Goal: Task Accomplishment & Management: Manage account settings

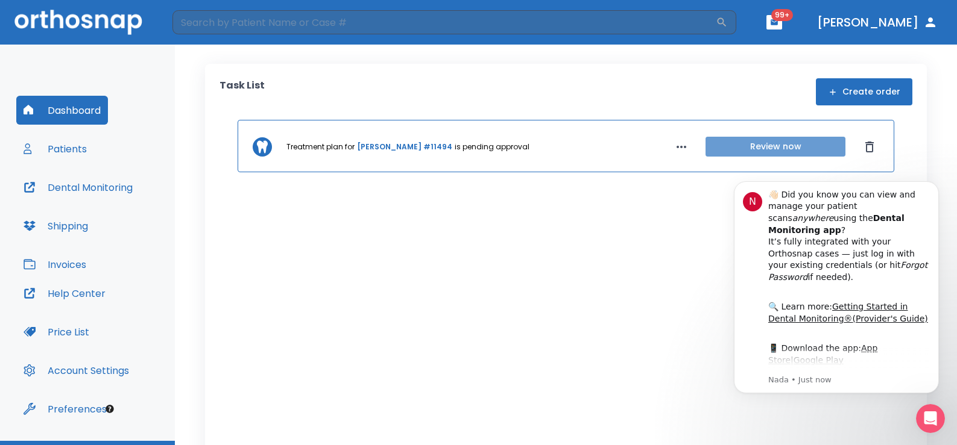
click at [758, 149] on button "Review now" at bounding box center [775, 147] width 140 height 20
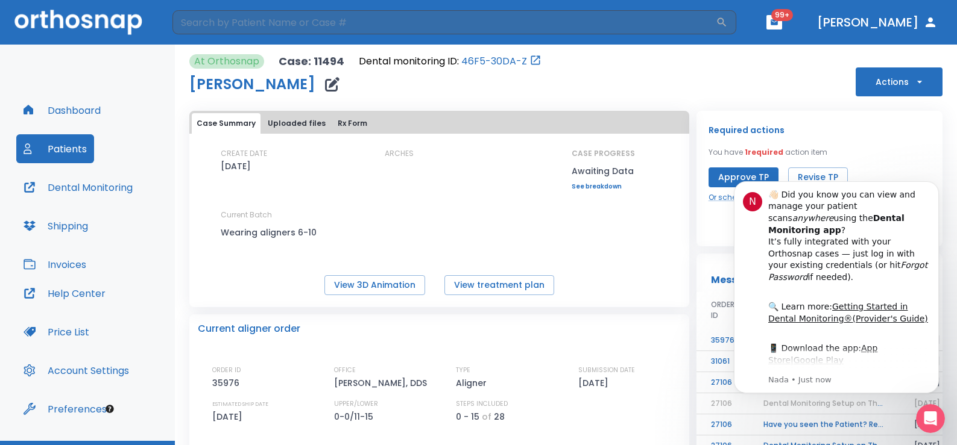
click at [658, 260] on div "CREATE DATE 05/17/23 ARCHES CASE PROGRESS Awaiting Data Upper progress (Est. 0 …" at bounding box center [439, 221] width 500 height 147
click at [936, 190] on button "Dismiss notification" at bounding box center [935, 185] width 16 height 16
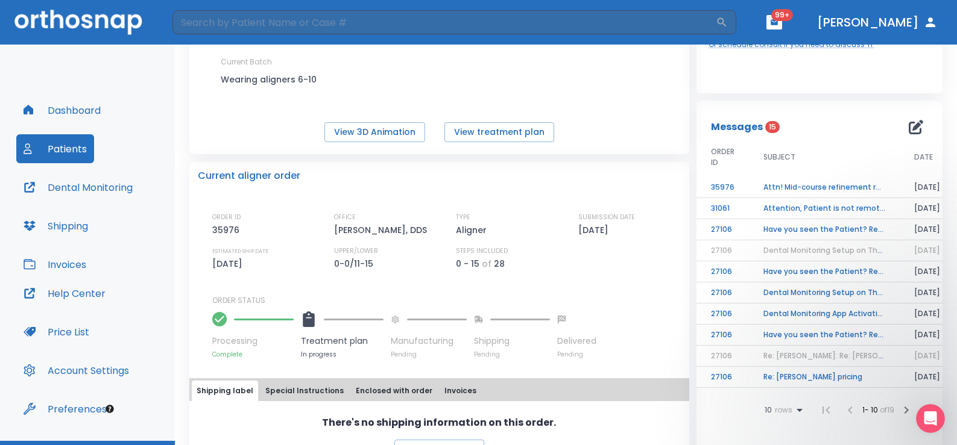
scroll to position [181, 0]
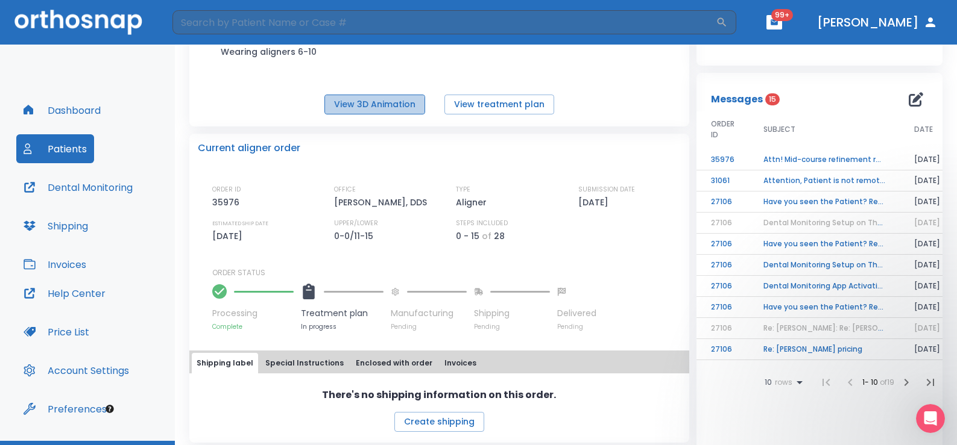
click at [359, 108] on button "View 3D Animation" at bounding box center [374, 105] width 101 height 20
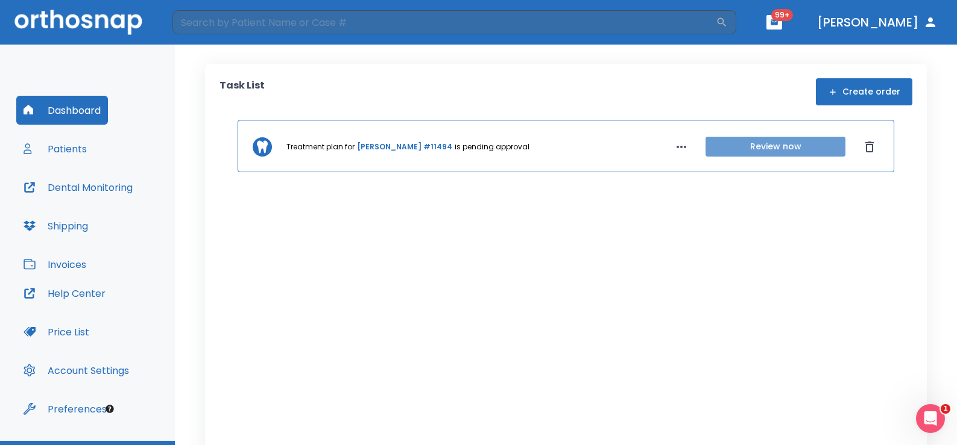
click at [802, 149] on button "Review now" at bounding box center [775, 147] width 140 height 20
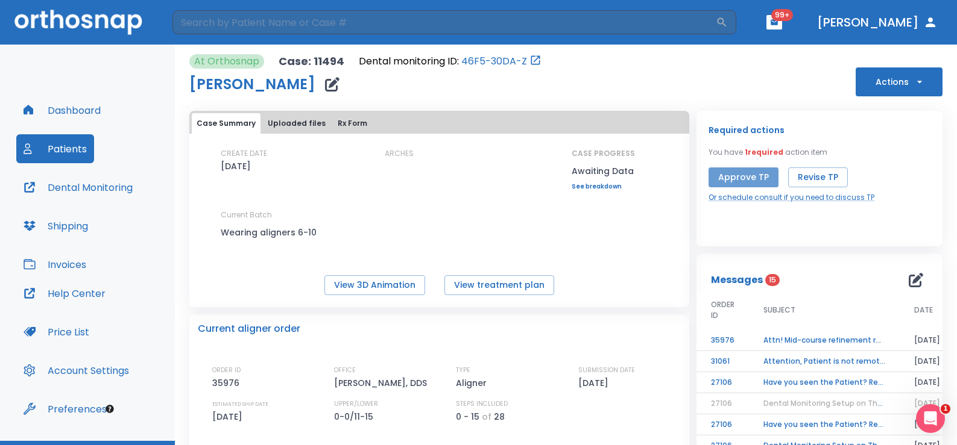
click at [743, 175] on button "Approve TP" at bounding box center [743, 178] width 70 height 20
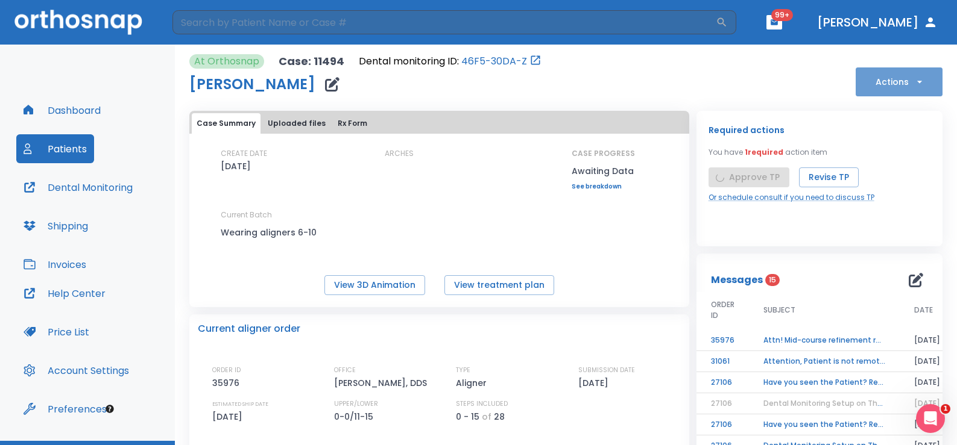
click at [873, 78] on button "Actions" at bounding box center [898, 82] width 87 height 29
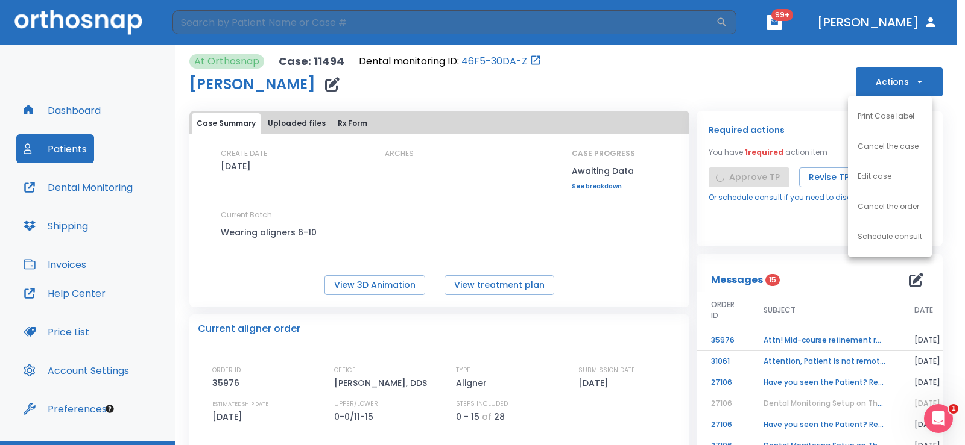
click at [47, 108] on div at bounding box center [482, 222] width 965 height 445
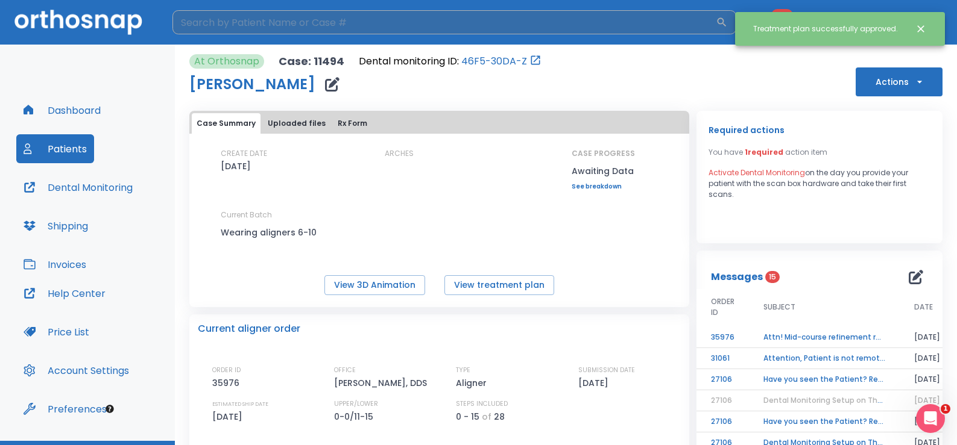
click at [245, 27] on input "search" at bounding box center [443, 22] width 543 height 24
type input "angel"
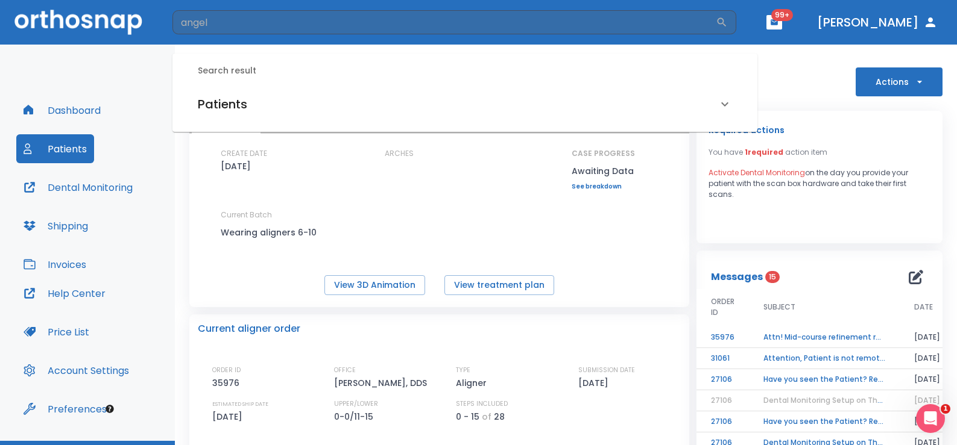
click at [244, 103] on h6 "Patients" at bounding box center [222, 104] width 49 height 19
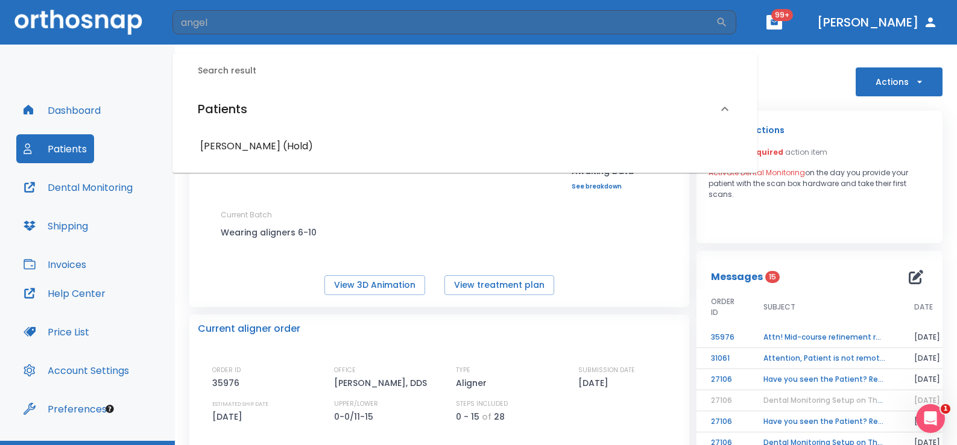
click at [253, 142] on h6 "[PERSON_NAME] (Hold)" at bounding box center [464, 146] width 529 height 17
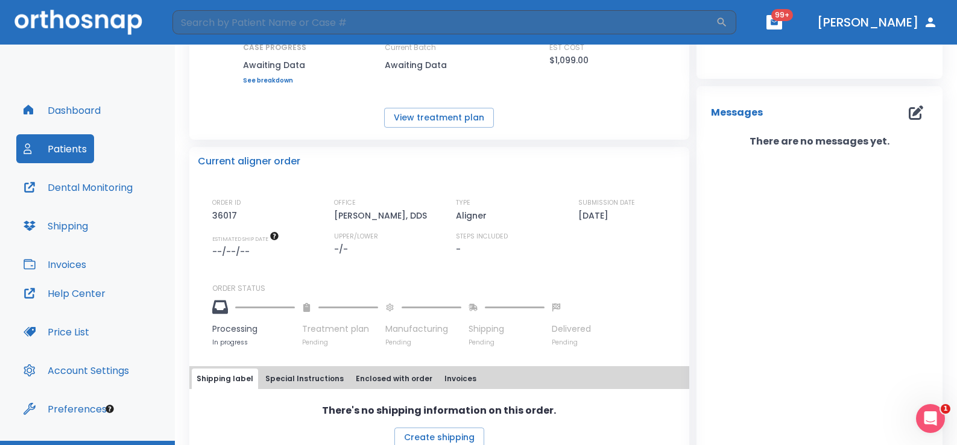
scroll to position [181, 0]
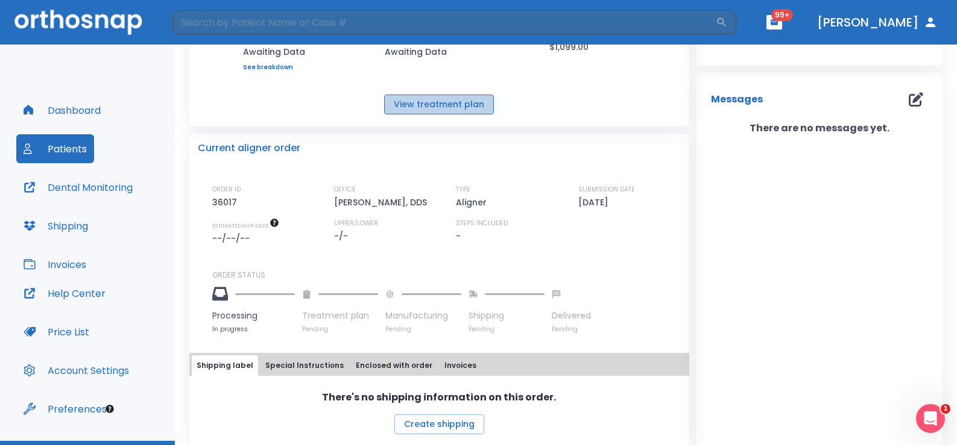
click at [459, 109] on button "View treatment plan" at bounding box center [439, 105] width 110 height 20
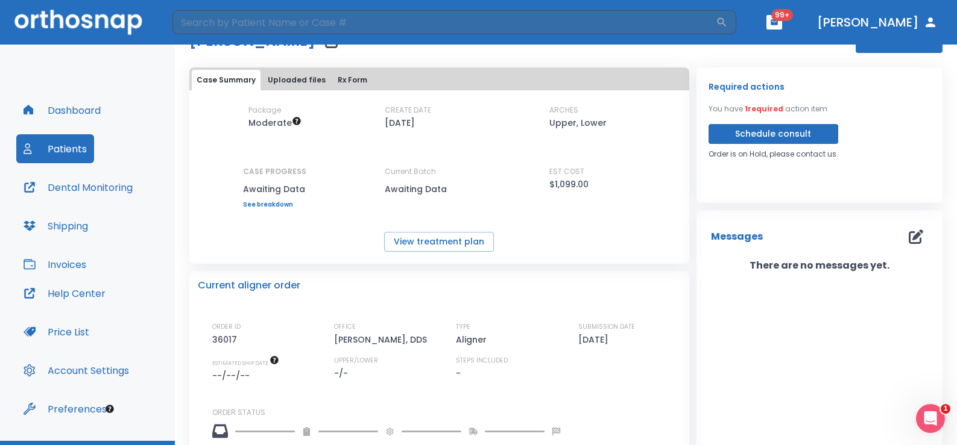
scroll to position [0, 0]
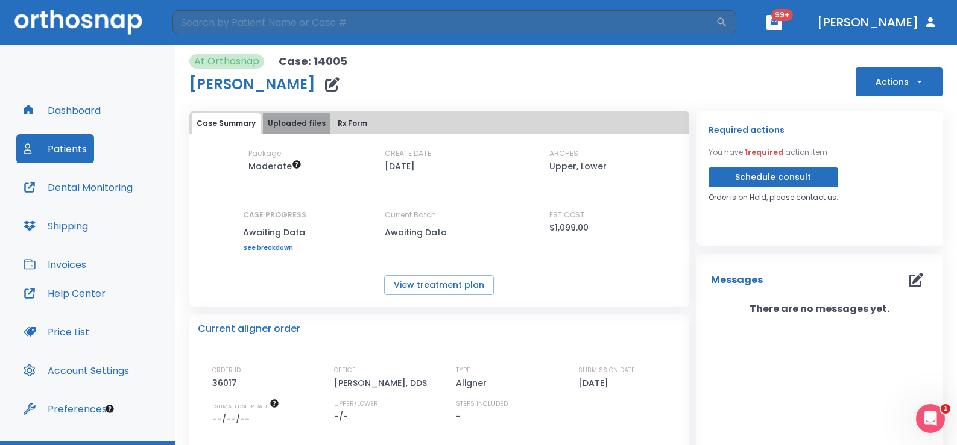
click at [303, 125] on button "Uploaded files" at bounding box center [297, 123] width 68 height 20
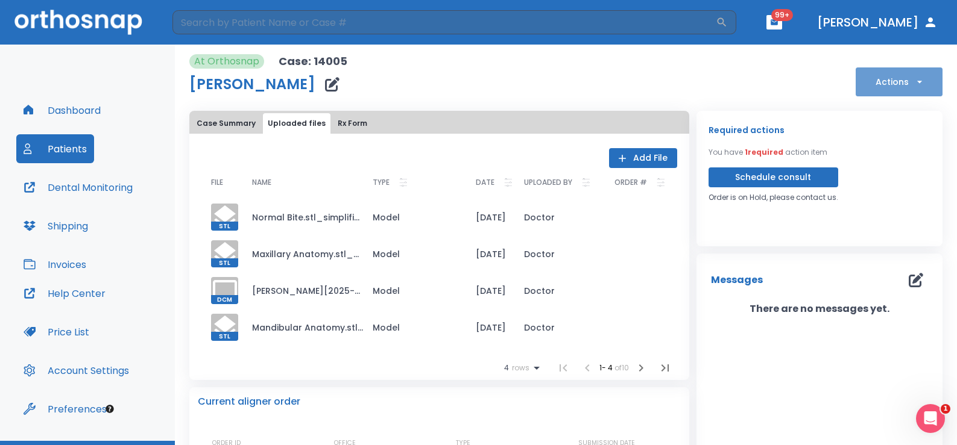
click at [907, 75] on button "Actions" at bounding box center [898, 82] width 87 height 29
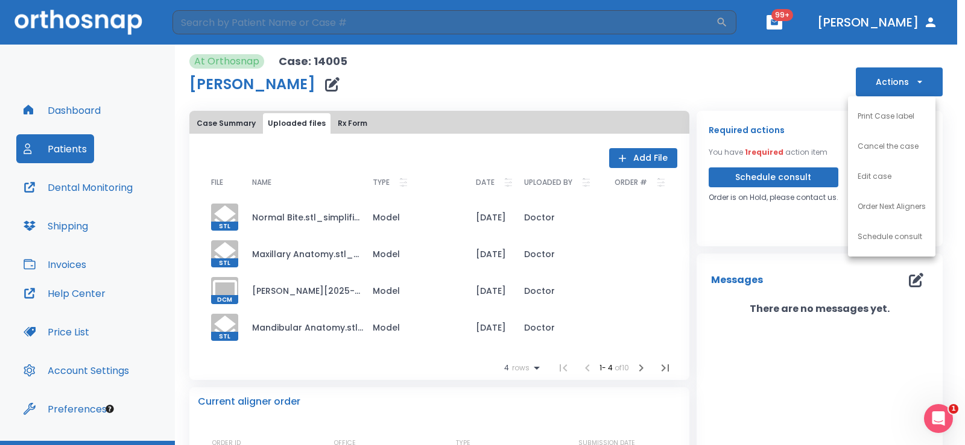
click at [908, 236] on p "Schedule consult" at bounding box center [889, 236] width 65 height 11
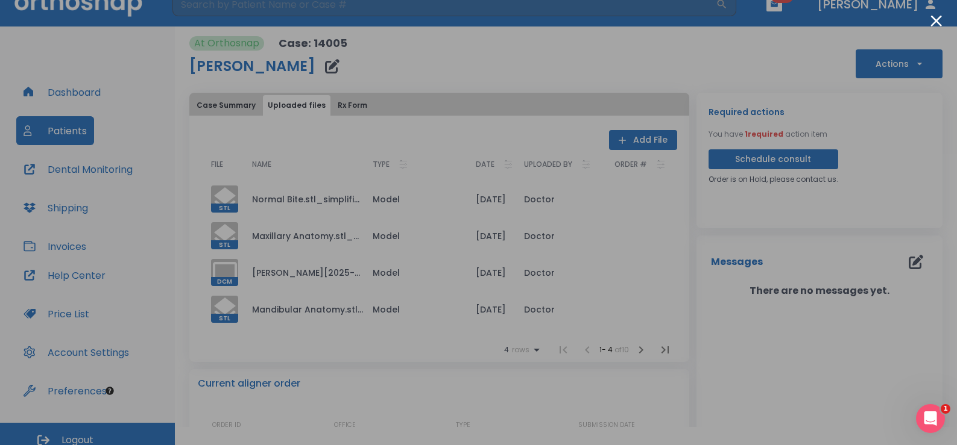
scroll to position [28, 0]
